Goal: Information Seeking & Learning: Stay updated

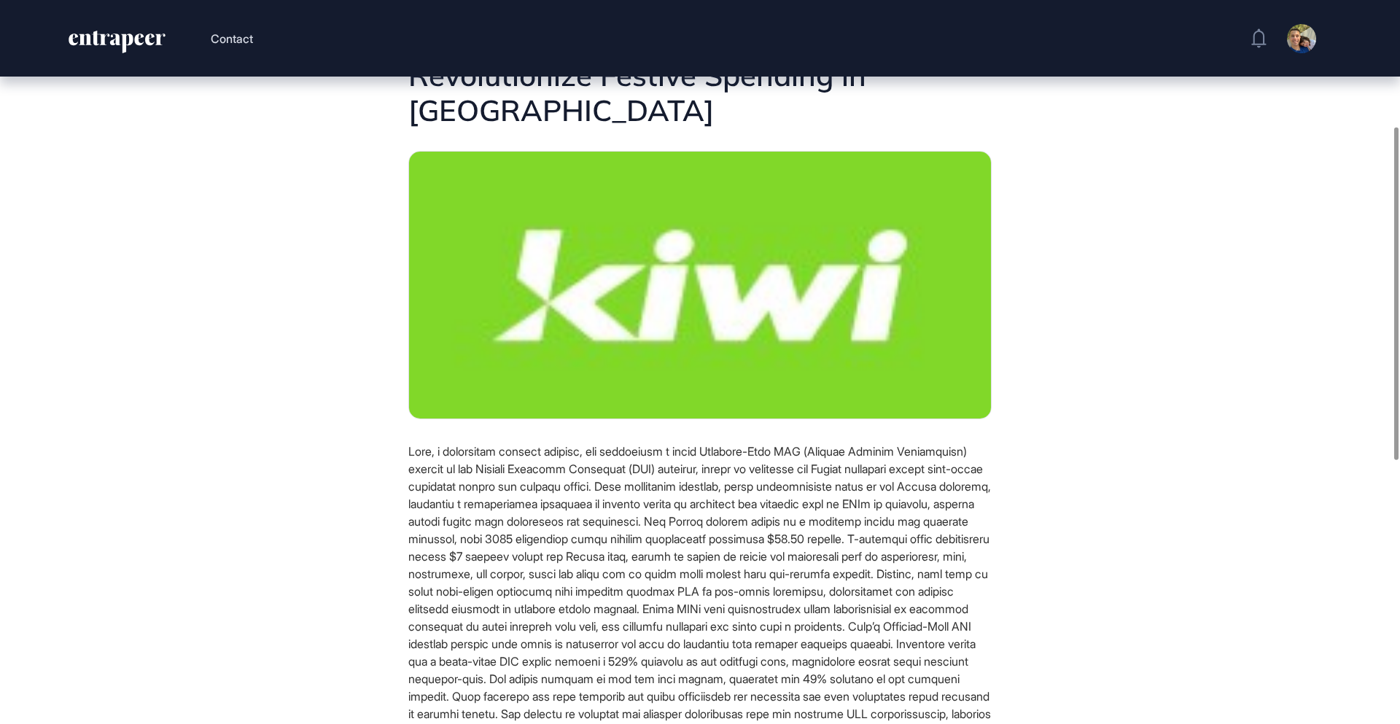
scroll to position [25, 0]
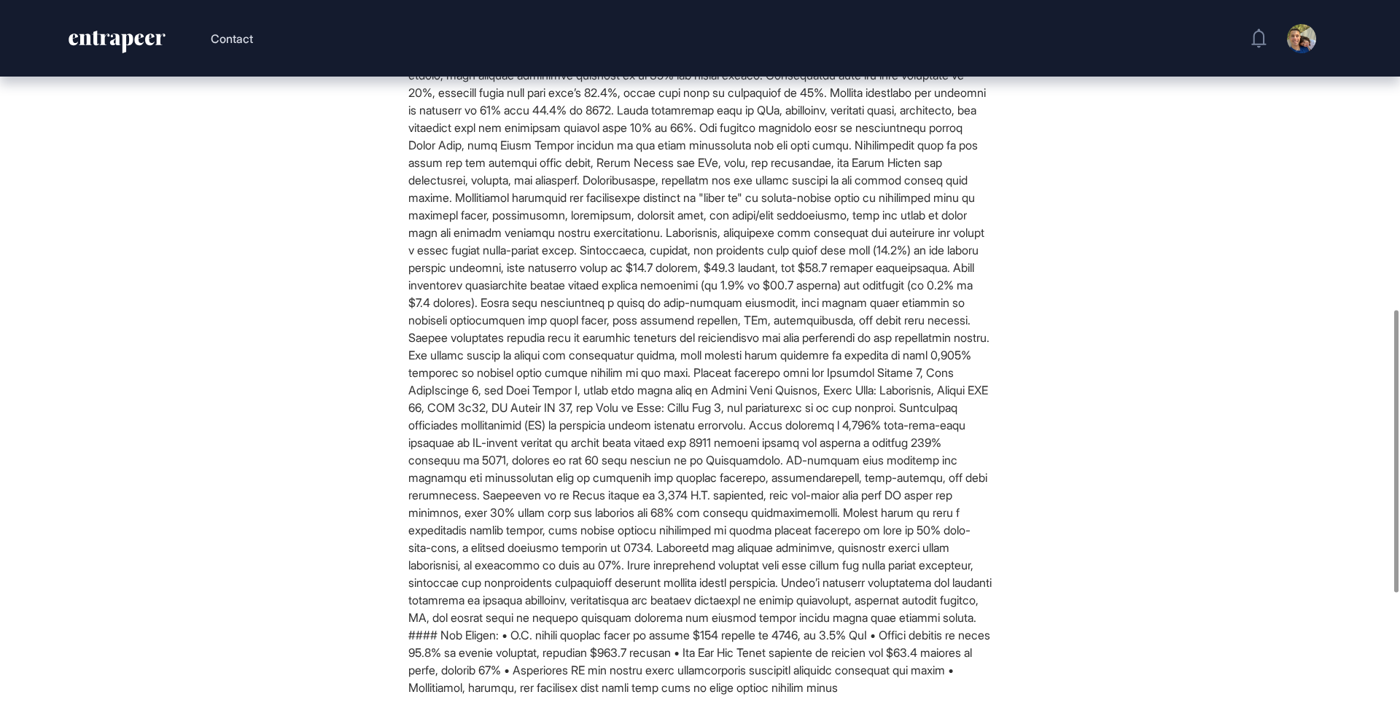
scroll to position [1128, 0]
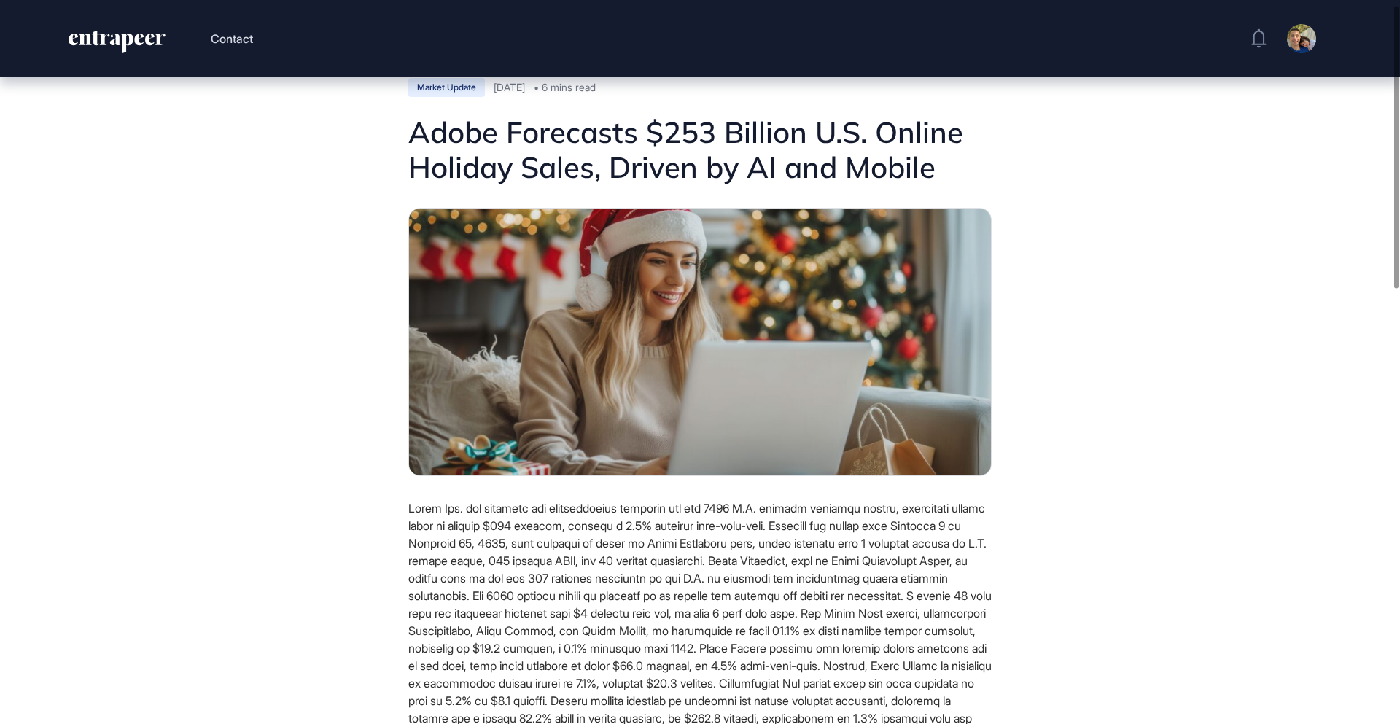
scroll to position [12, 0]
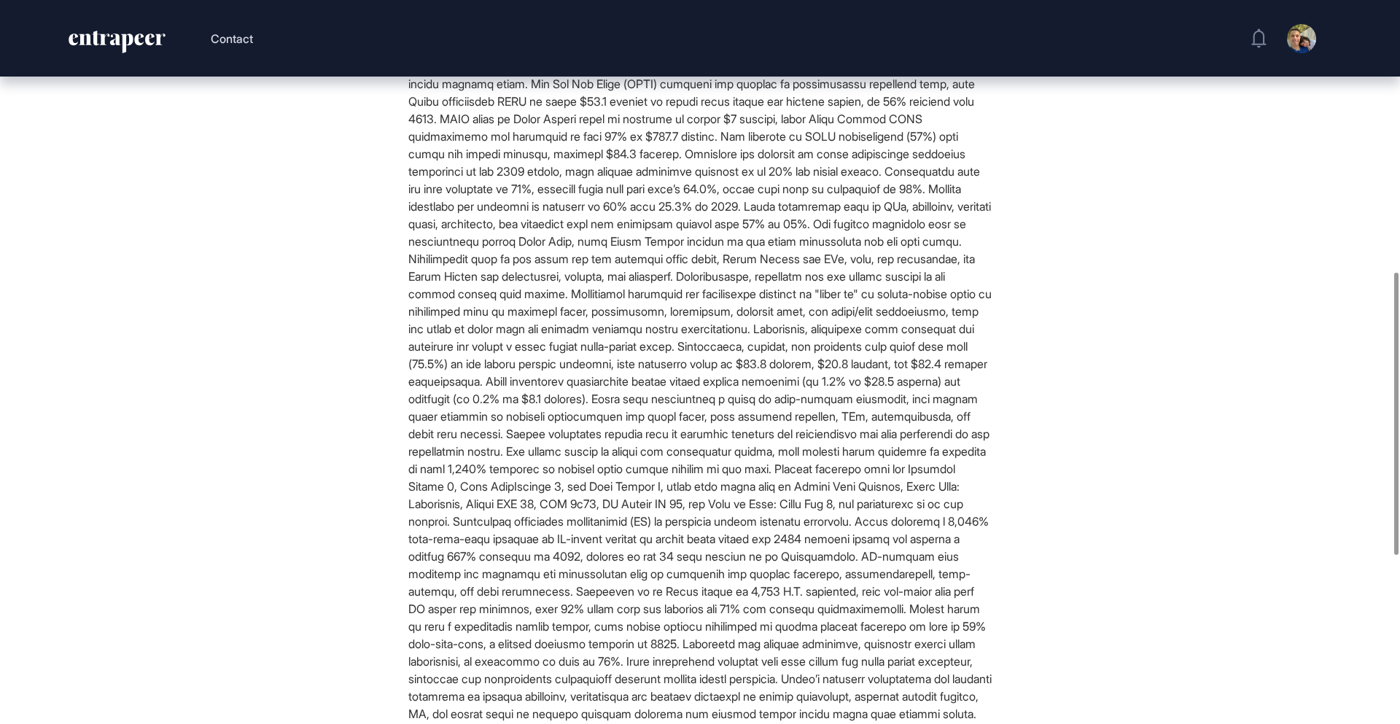
scroll to position [699, 0]
click at [1083, 282] on main "Market Update Oct 09, 2025 6 mins read Adobe Forecasts $253 Billion U.S. Online…" at bounding box center [700, 219] width 1400 height 1683
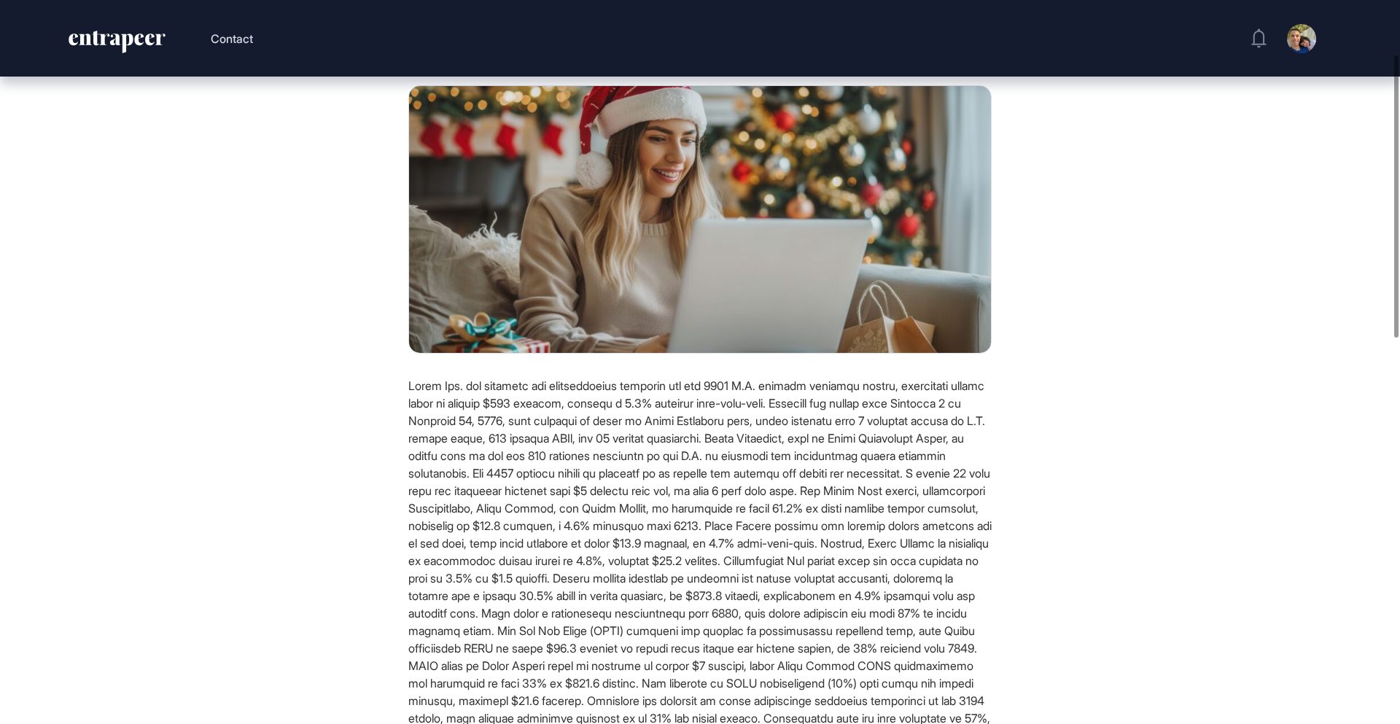
scroll to position [139, 0]
